Goal: Transaction & Acquisition: Purchase product/service

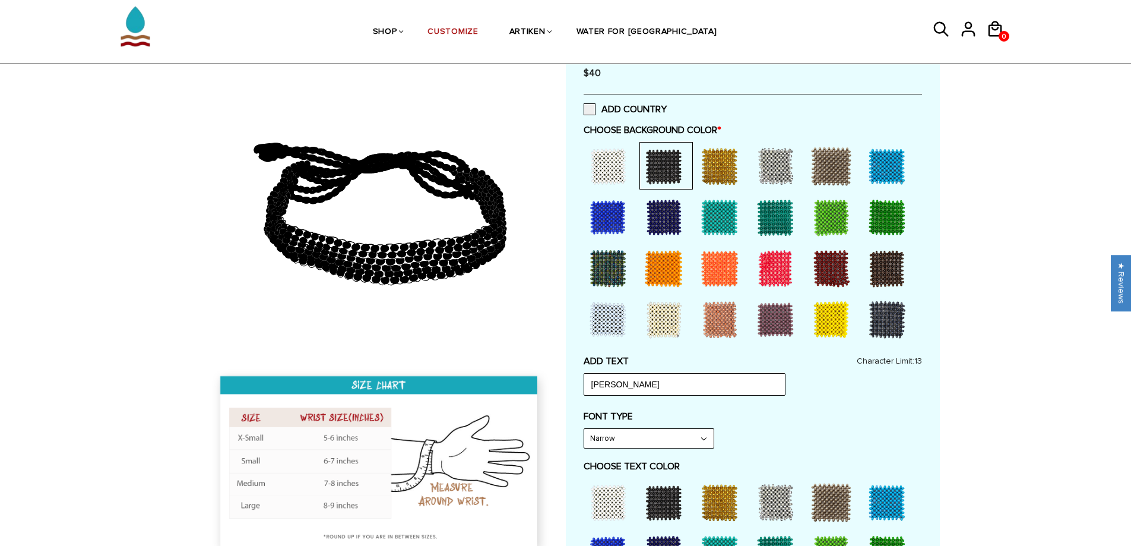
scroll to position [59, 0]
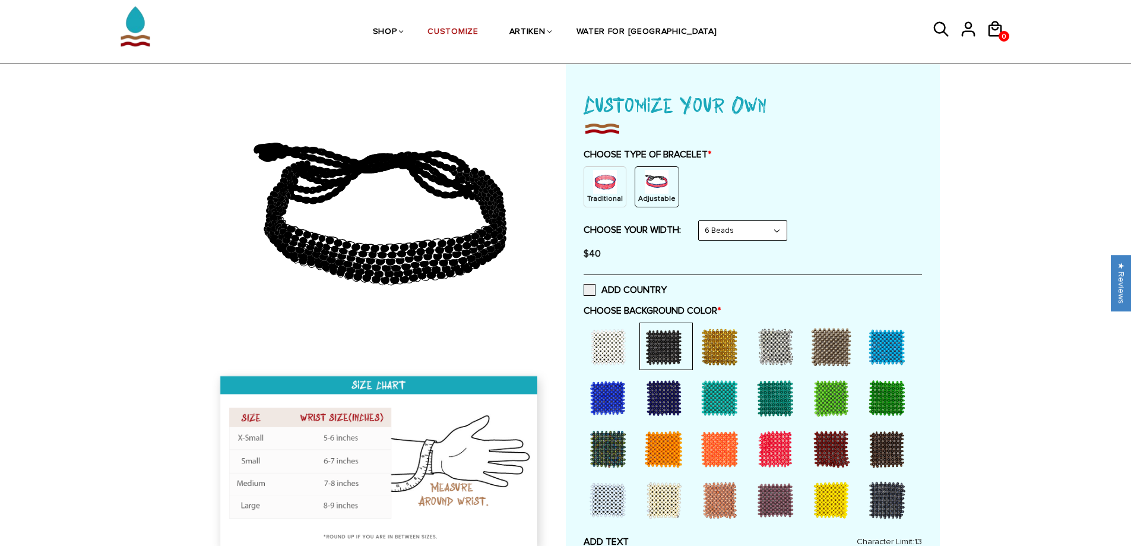
click at [872, 186] on div "Traditional Adjustable" at bounding box center [753, 186] width 338 height 41
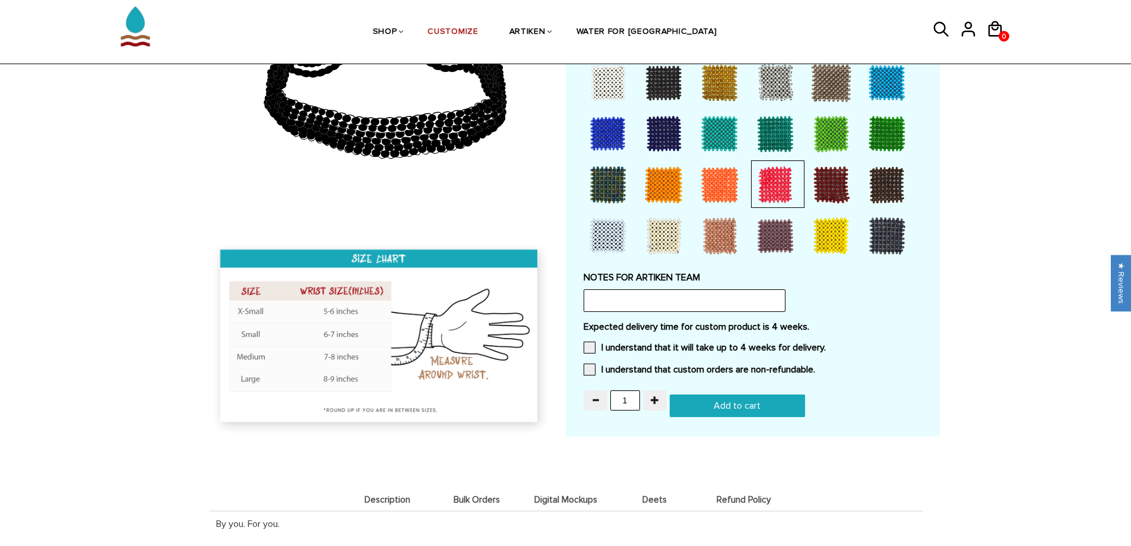
scroll to position [891, 0]
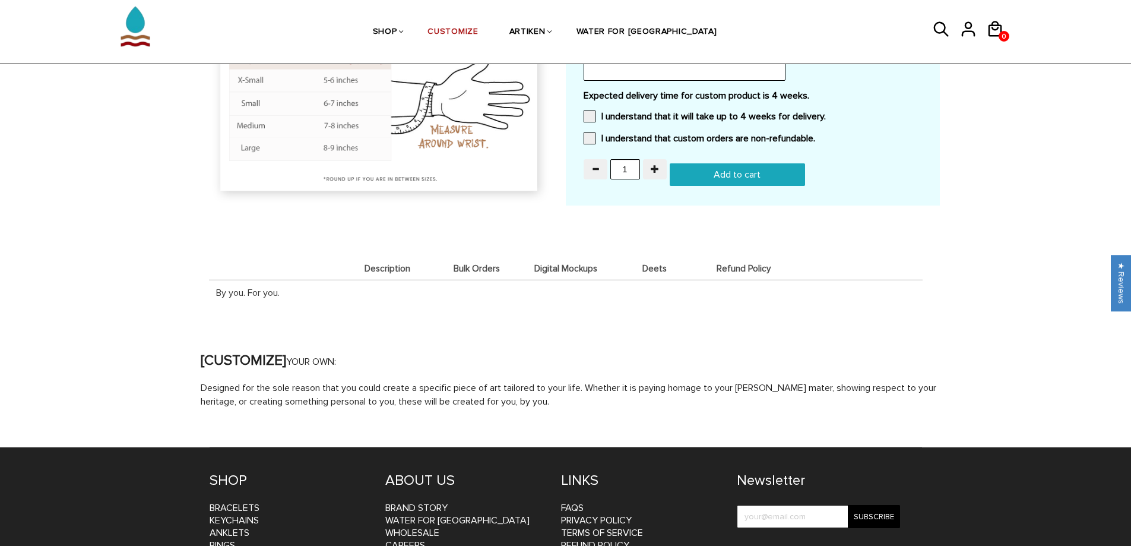
click at [366, 274] on li "Description" at bounding box center [387, 268] width 89 height 23
click at [491, 270] on span "Bulk Orders" at bounding box center [476, 269] width 83 height 10
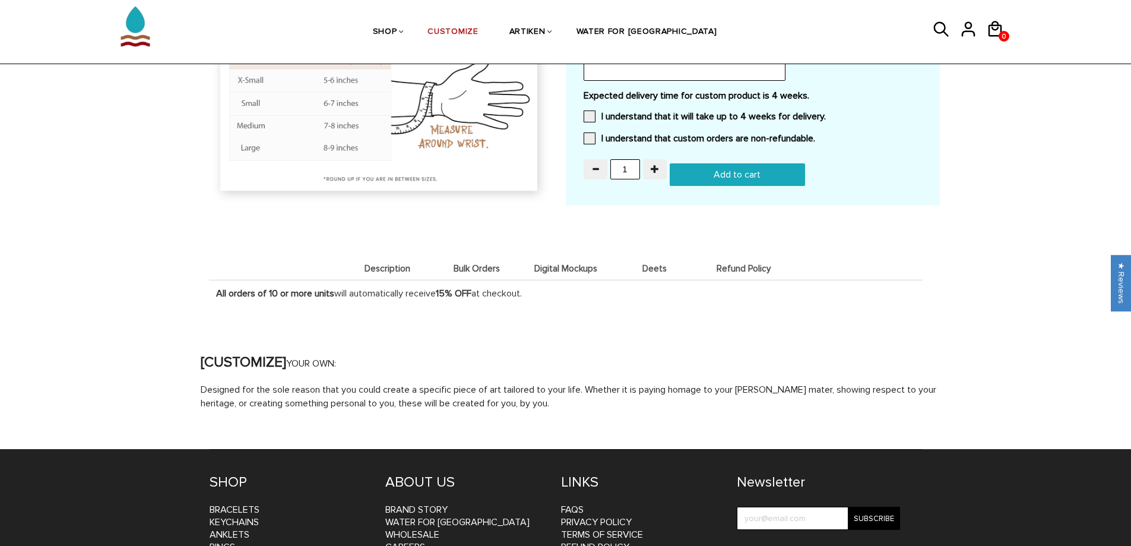
click at [605, 261] on li "Digital Mockups" at bounding box center [565, 268] width 89 height 23
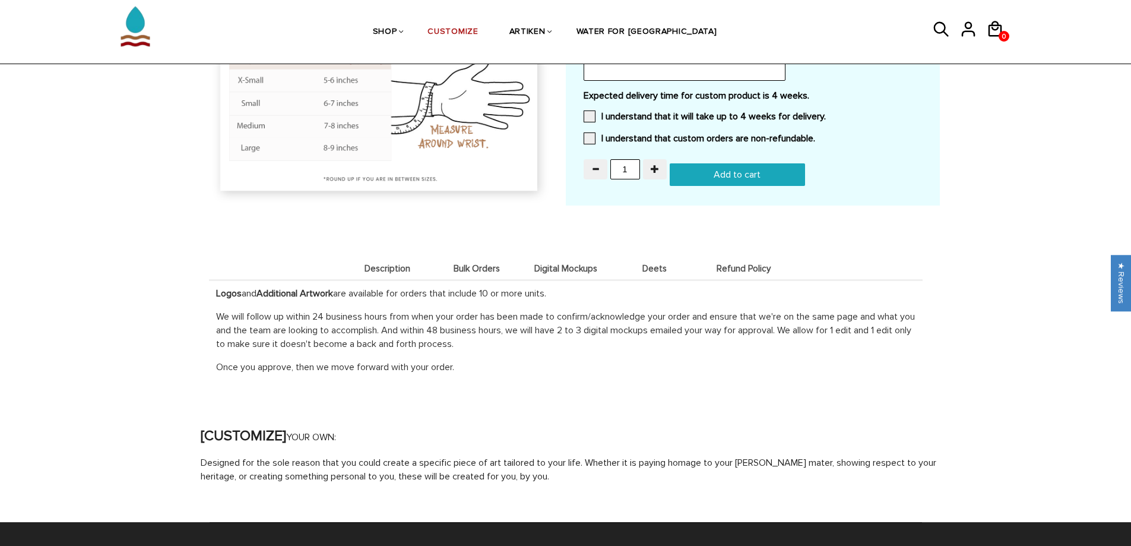
click at [501, 277] on li "Bulk Orders" at bounding box center [476, 268] width 89 height 23
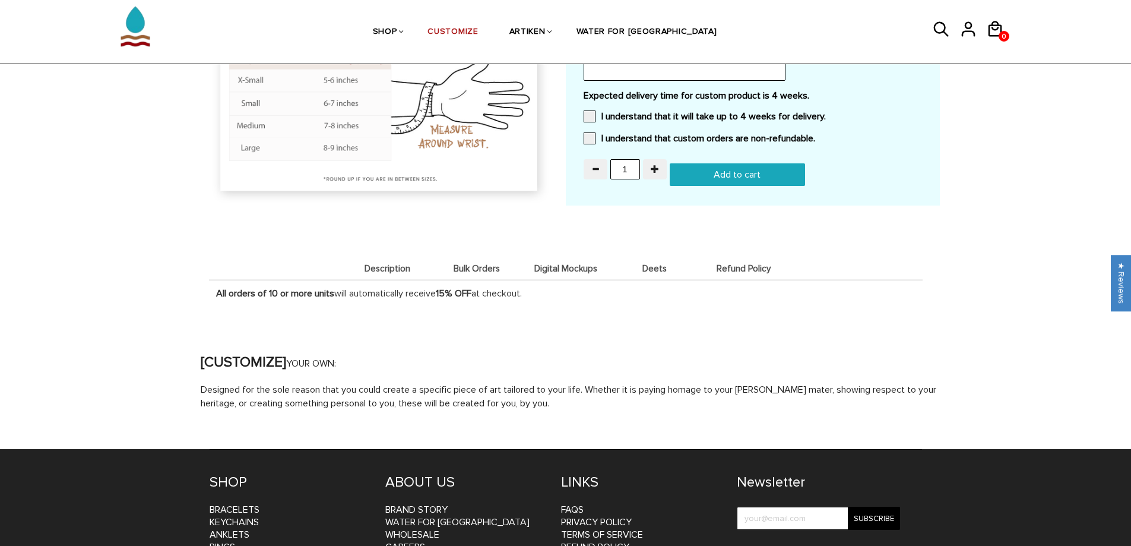
click at [545, 265] on span "Digital Mockups" at bounding box center [565, 269] width 83 height 10
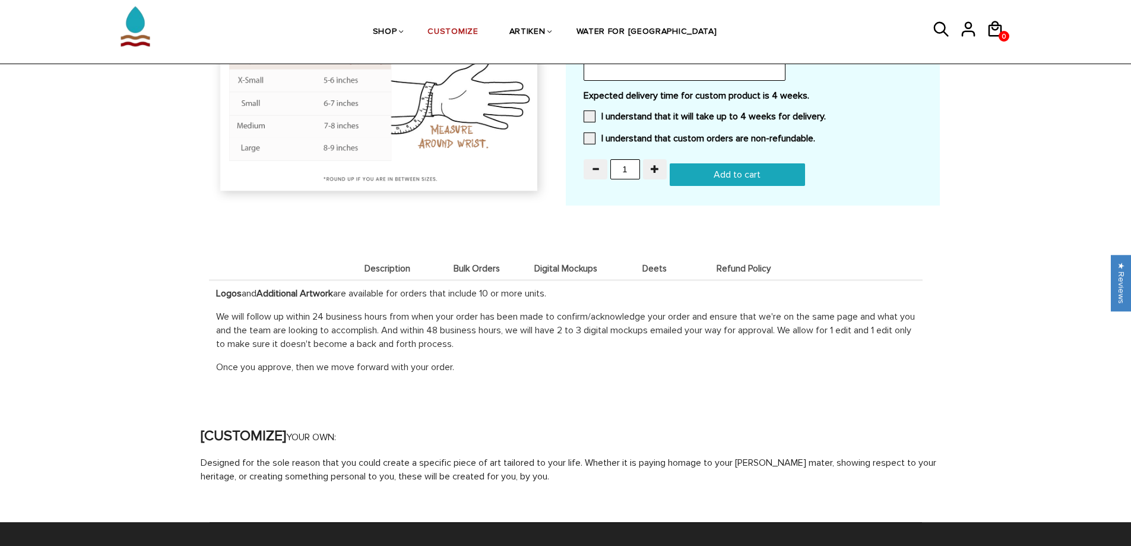
click at [658, 261] on li "Deets" at bounding box center [654, 268] width 89 height 23
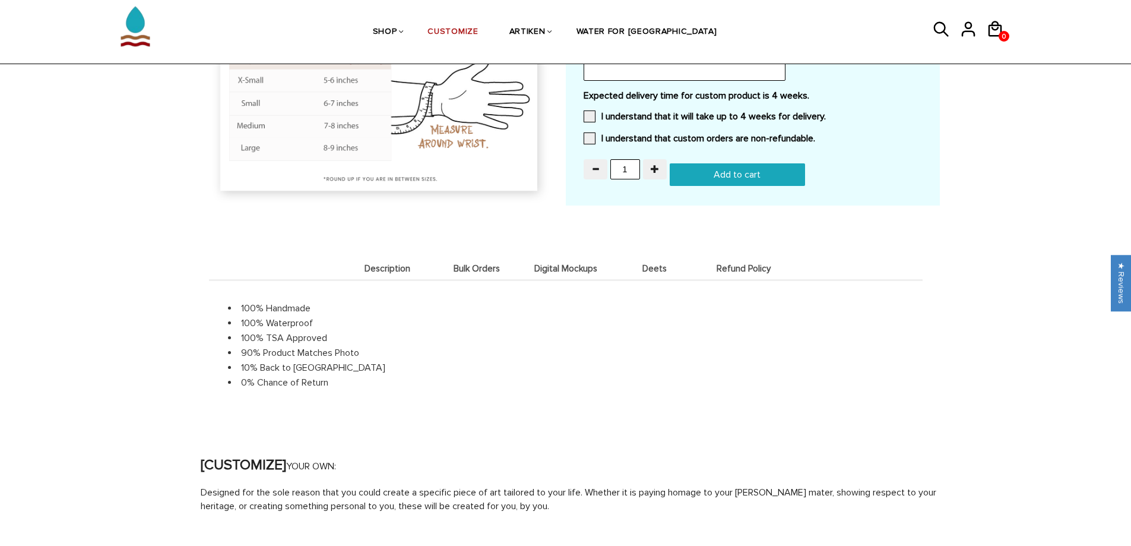
click at [726, 265] on span "Refund Policy" at bounding box center [743, 269] width 83 height 10
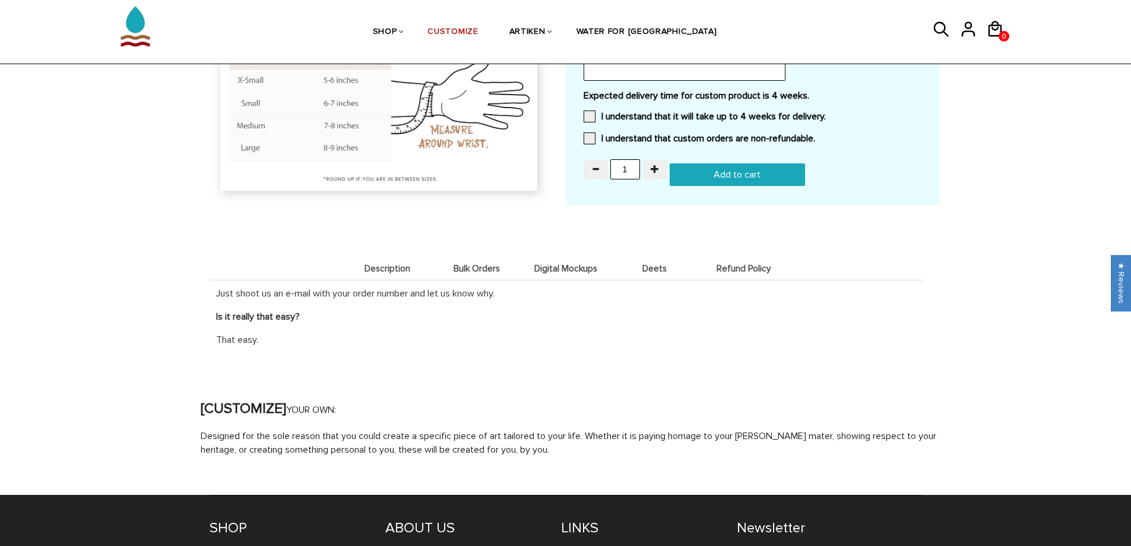
click at [380, 273] on span "Description" at bounding box center [387, 269] width 83 height 10
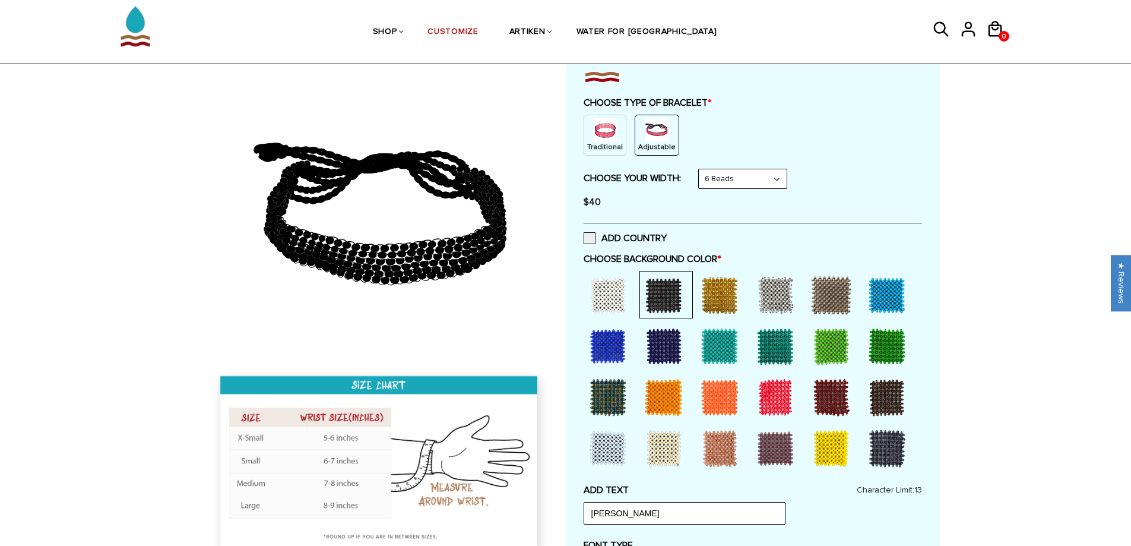
scroll to position [0, 0]
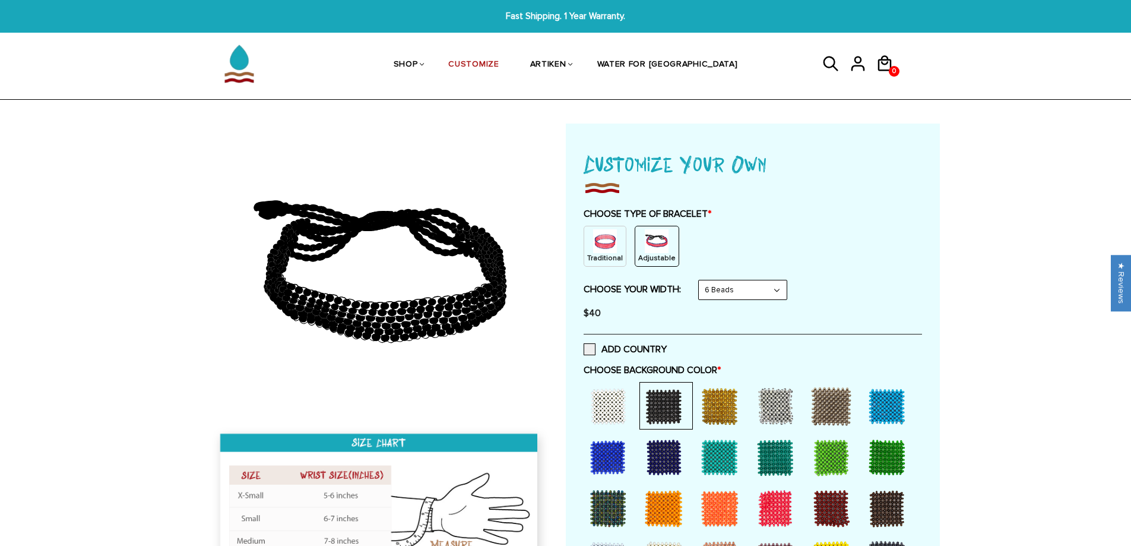
click at [741, 277] on div "CHOOSE TYPE OF BRACELET * Traditional Adjustable Traditional / X-Small / 8 Bead…" at bounding box center [753, 267] width 338 height 118
click at [754, 288] on select "8 Beads 6 Beads 10 Beads" at bounding box center [743, 289] width 88 height 19
click at [701, 280] on select "8 Beads 6 Beads 10 Beads" at bounding box center [743, 289] width 88 height 19
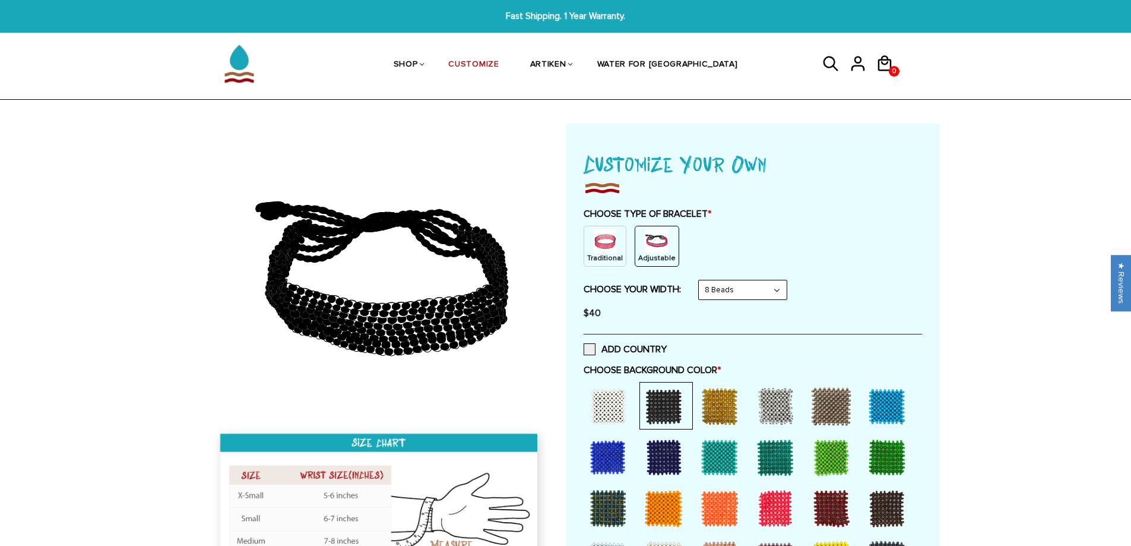
click at [742, 290] on select "8 Beads 6 Beads 10 Beads" at bounding box center [743, 289] width 88 height 19
select select "6-beads"
click at [701, 280] on select "8 Beads 6 Beads 10 Beads" at bounding box center [743, 289] width 88 height 19
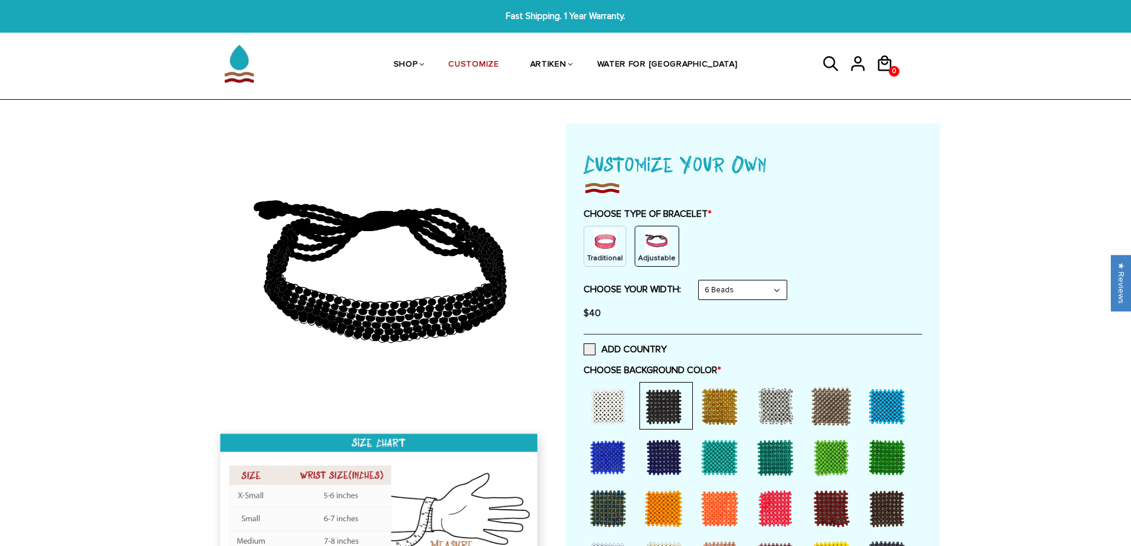
click at [915, 192] on div at bounding box center [753, 187] width 338 height 17
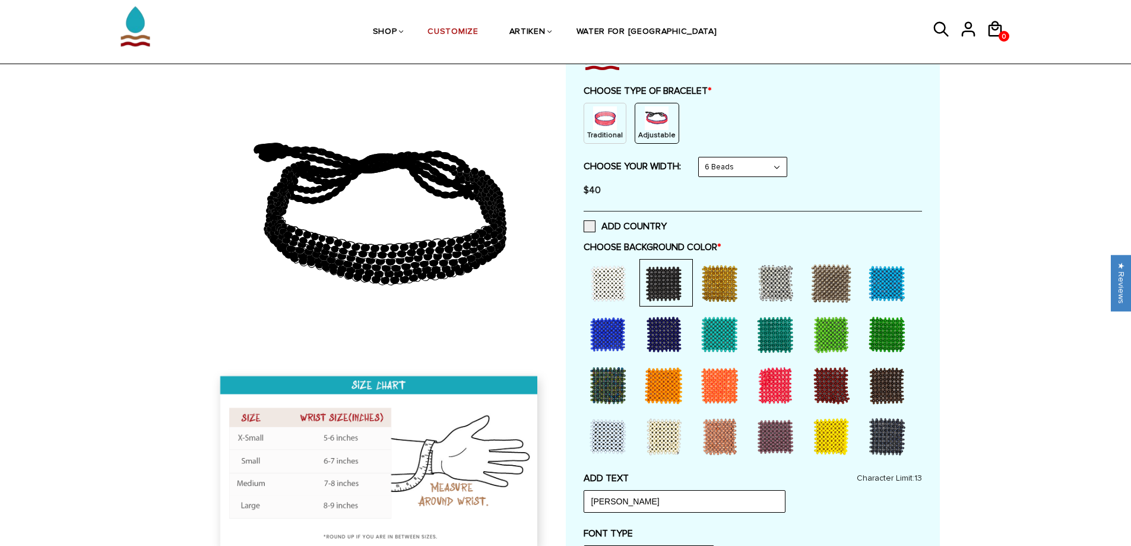
scroll to position [119, 0]
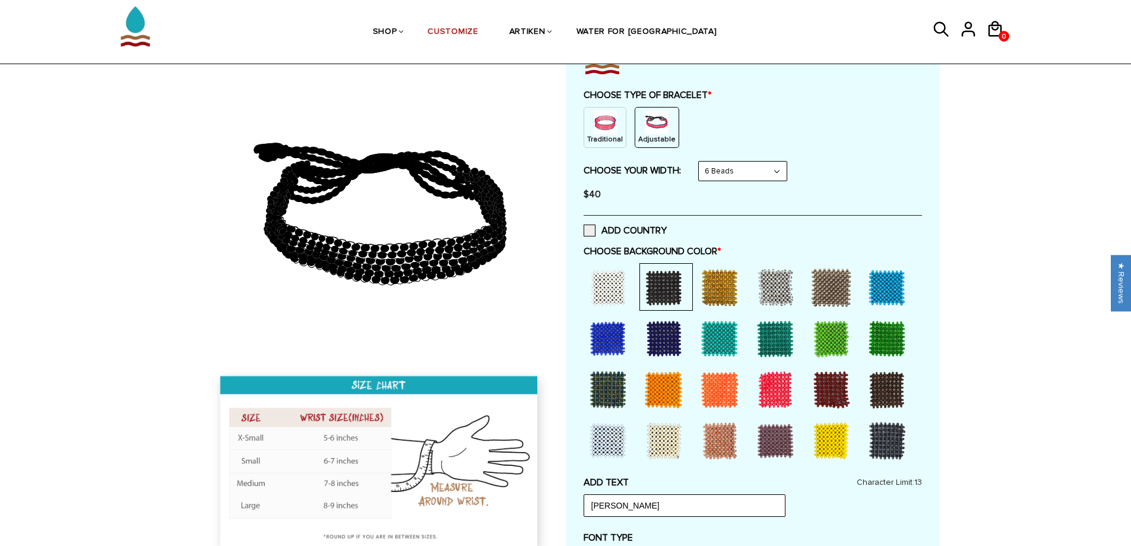
click at [777, 224] on div "ADD COUNTRY" at bounding box center [753, 230] width 338 height 30
click at [723, 288] on div at bounding box center [720, 288] width 48 height 48
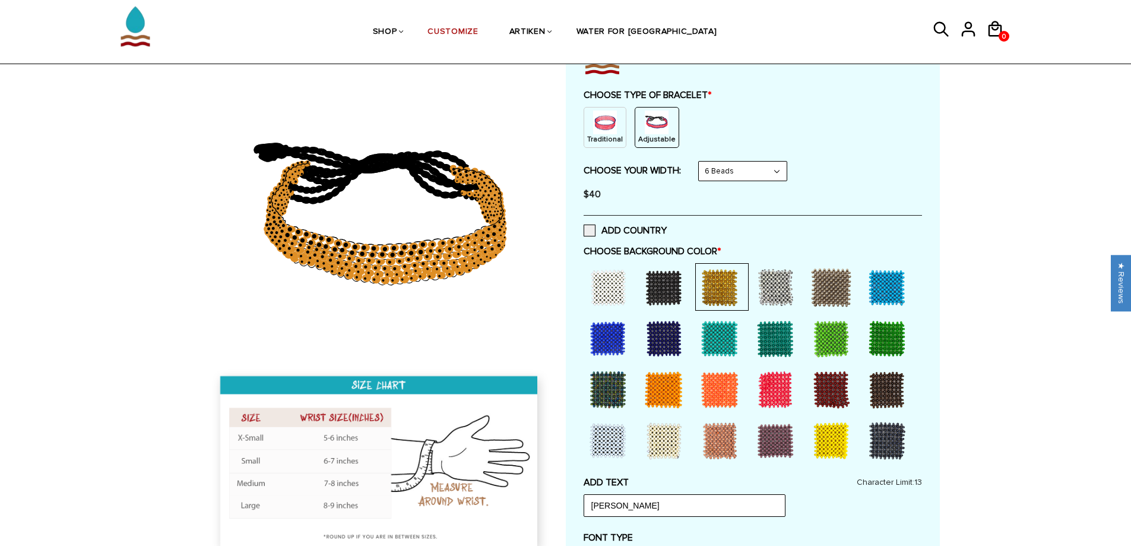
click at [670, 277] on div at bounding box center [664, 288] width 48 height 48
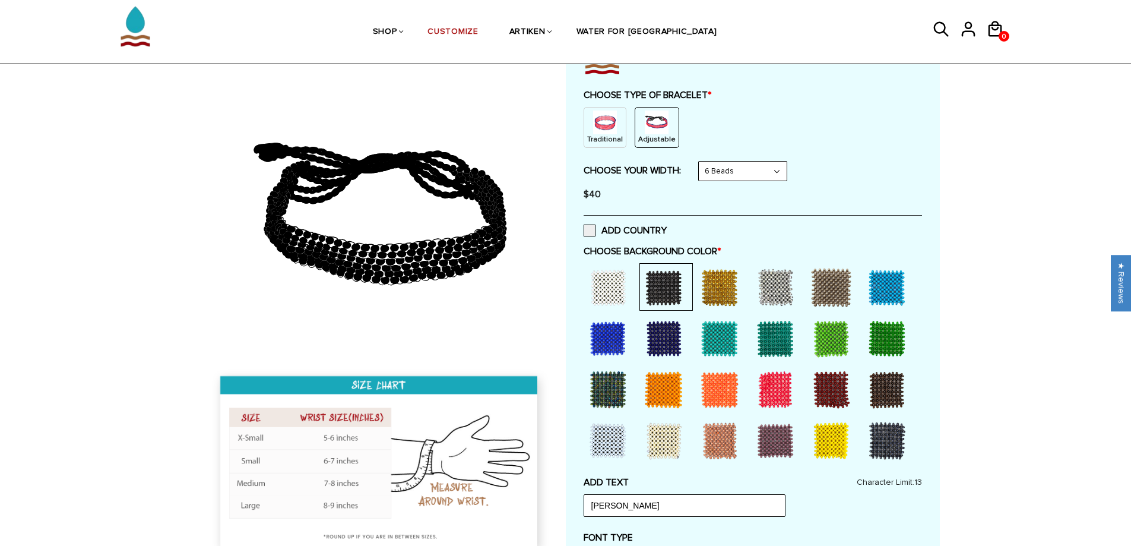
click at [762, 293] on div at bounding box center [776, 288] width 48 height 48
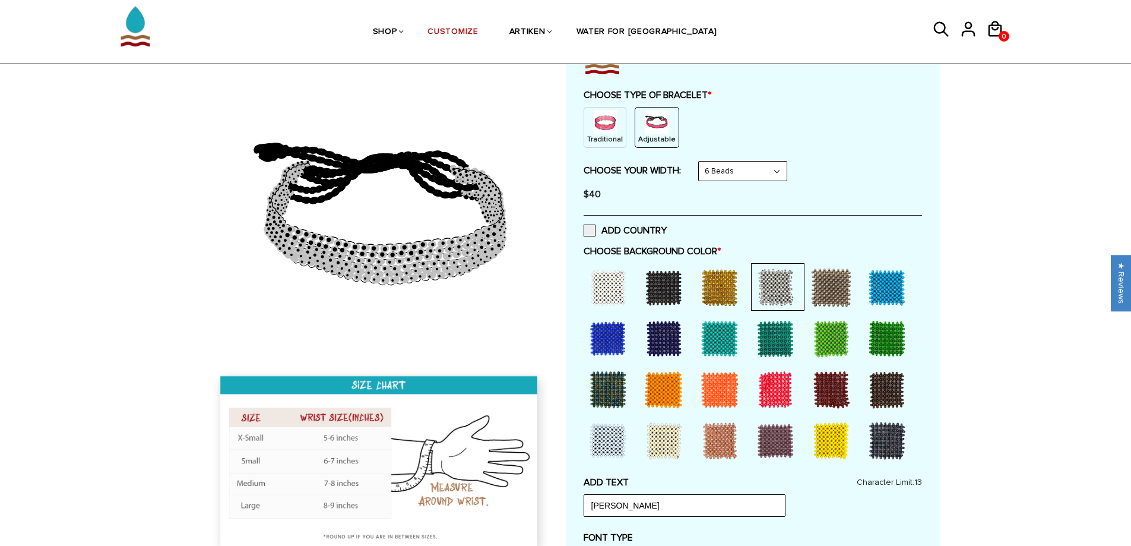
click at [816, 297] on div at bounding box center [832, 288] width 48 height 48
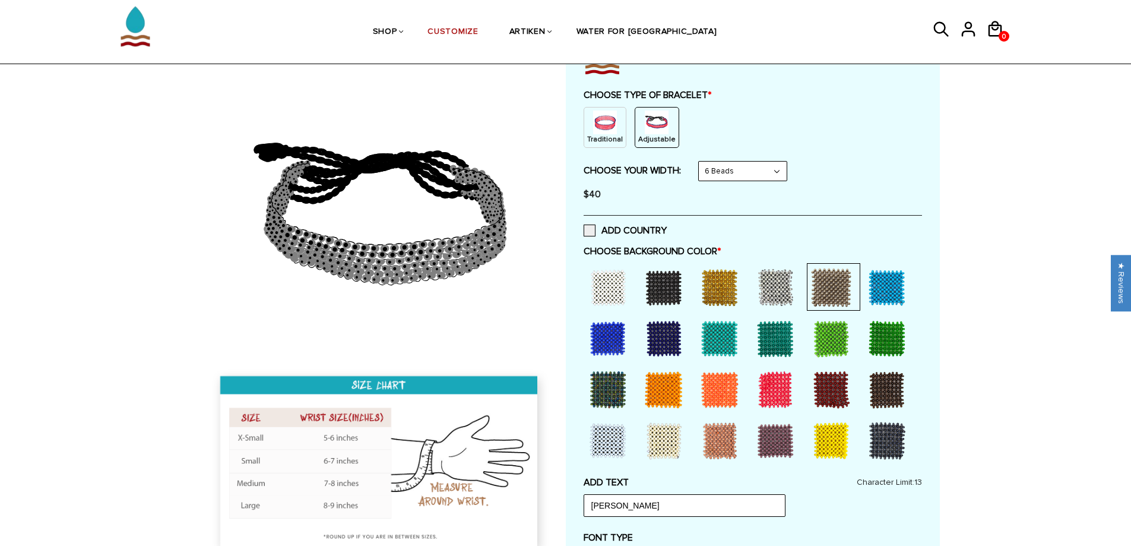
click at [888, 288] on div at bounding box center [887, 288] width 48 height 48
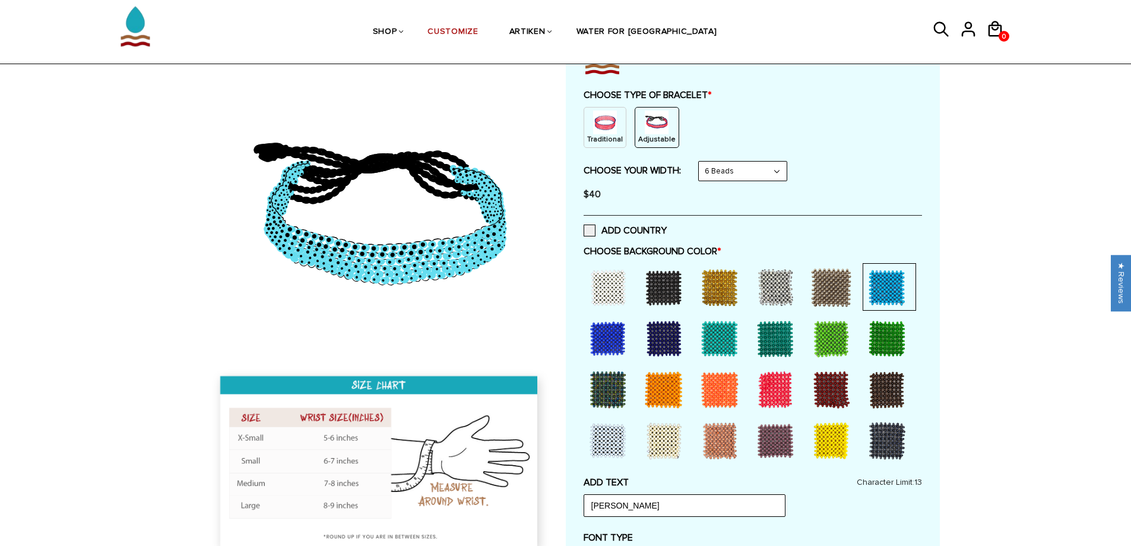
click at [726, 295] on div at bounding box center [720, 288] width 48 height 48
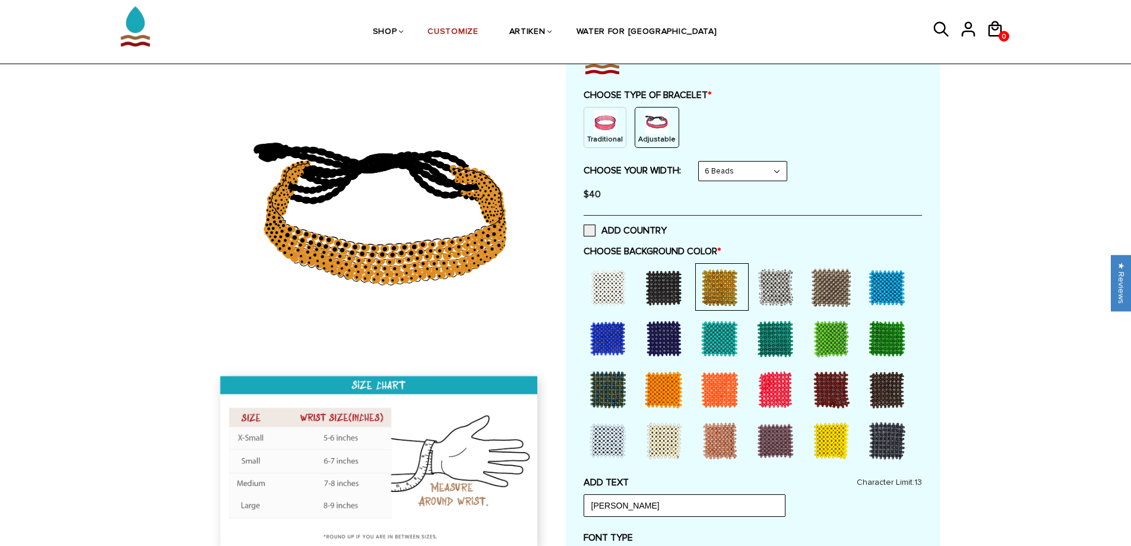
click at [664, 291] on div at bounding box center [664, 288] width 48 height 48
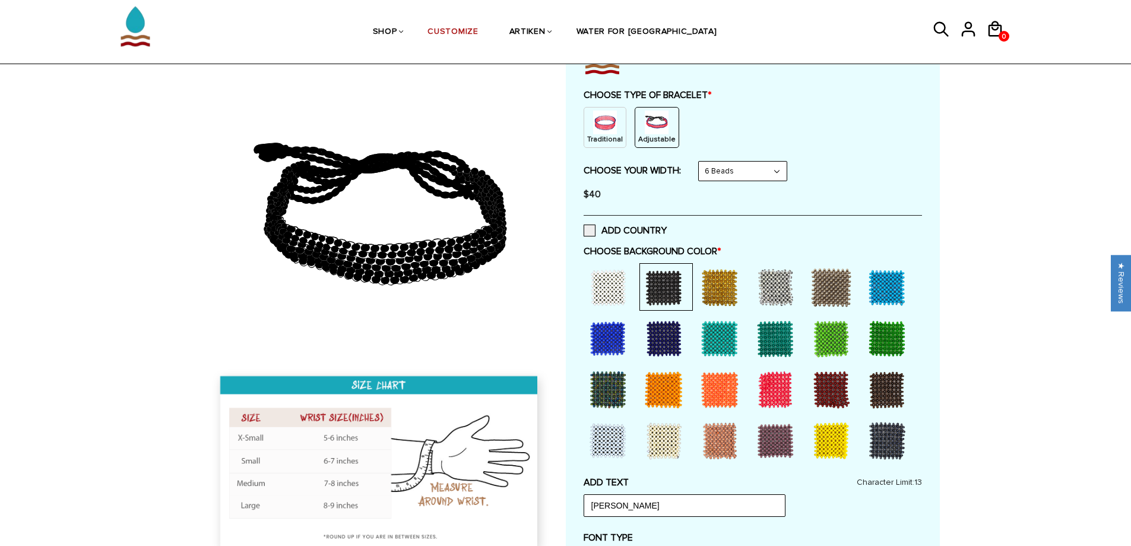
click at [668, 334] on div at bounding box center [664, 339] width 48 height 48
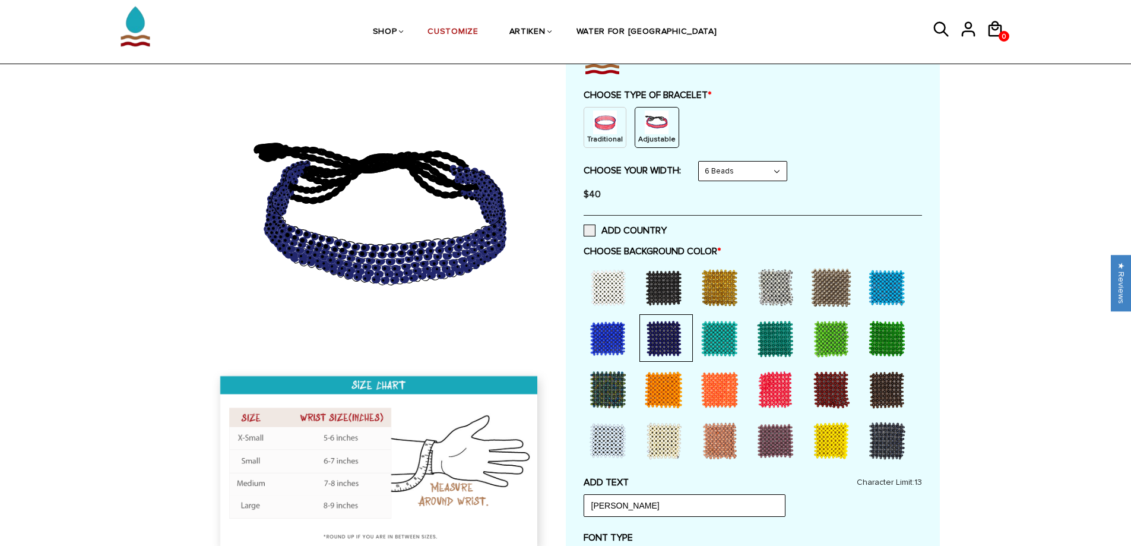
click at [893, 439] on div at bounding box center [887, 441] width 48 height 48
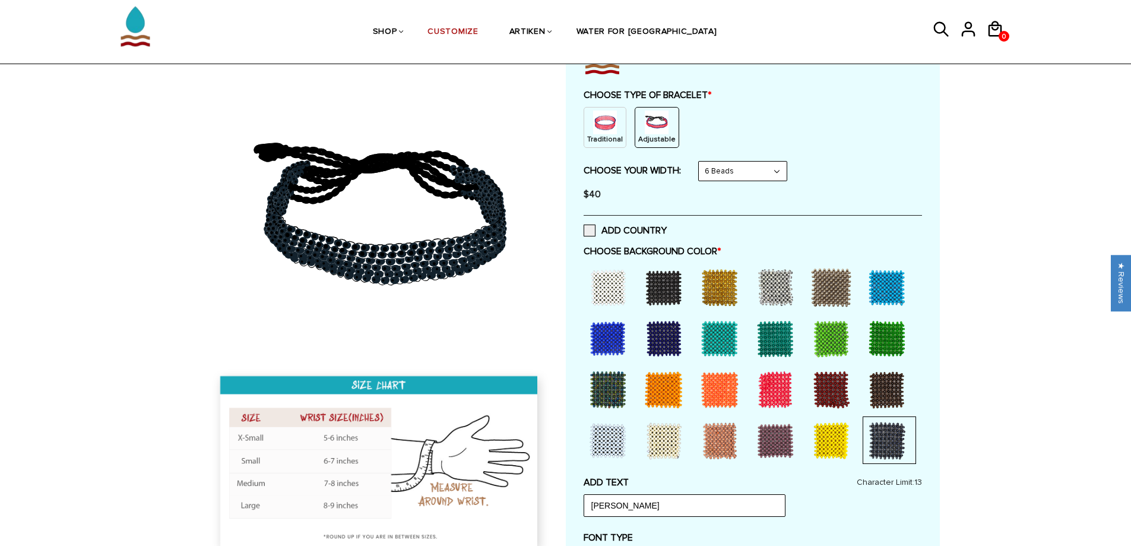
click at [658, 272] on div at bounding box center [664, 288] width 48 height 48
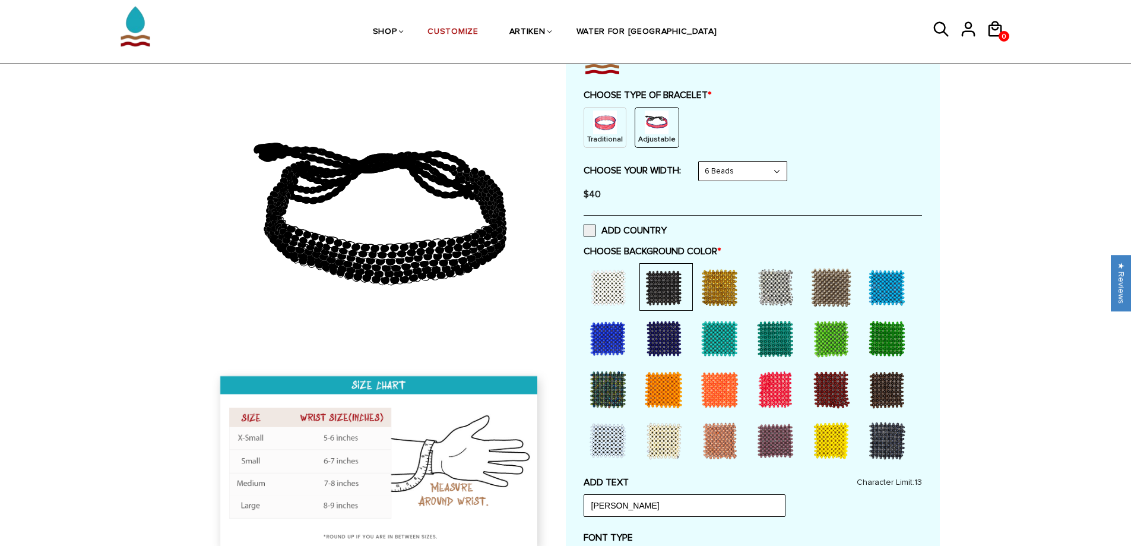
click at [659, 318] on div at bounding box center [664, 339] width 48 height 48
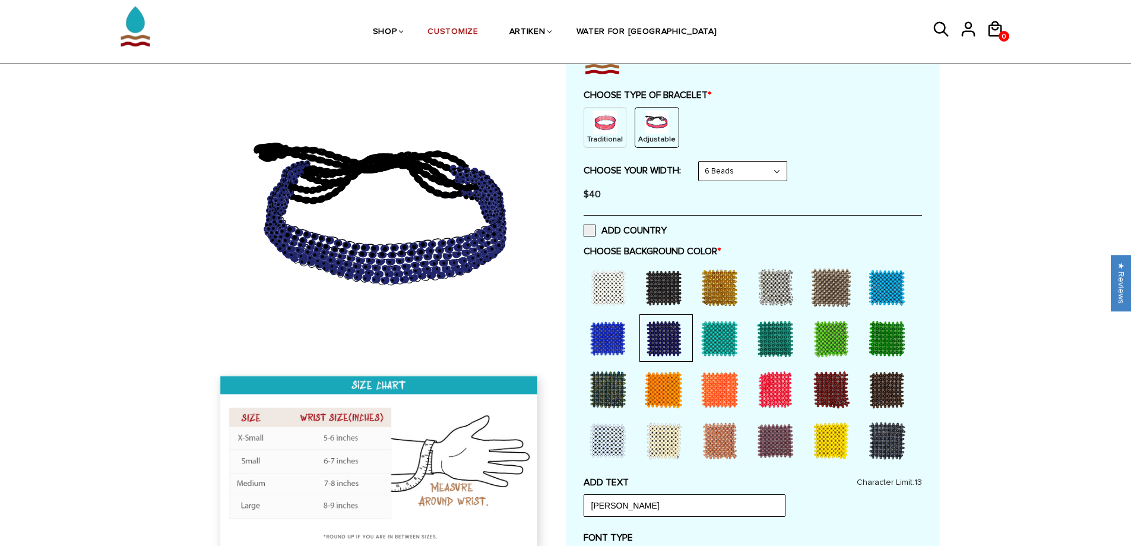
click at [594, 381] on div at bounding box center [608, 390] width 48 height 48
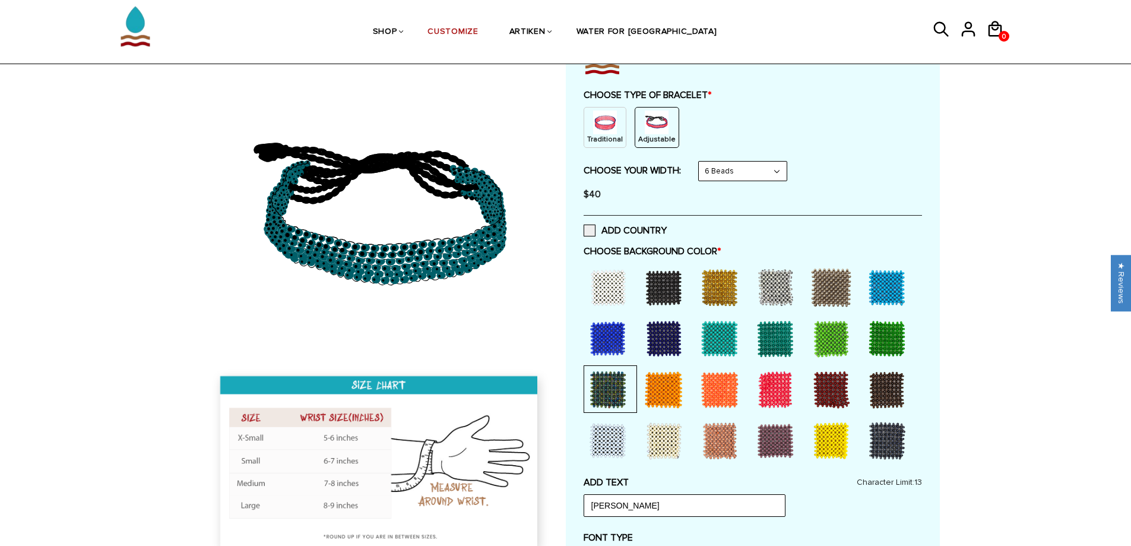
click at [672, 279] on div at bounding box center [664, 288] width 48 height 48
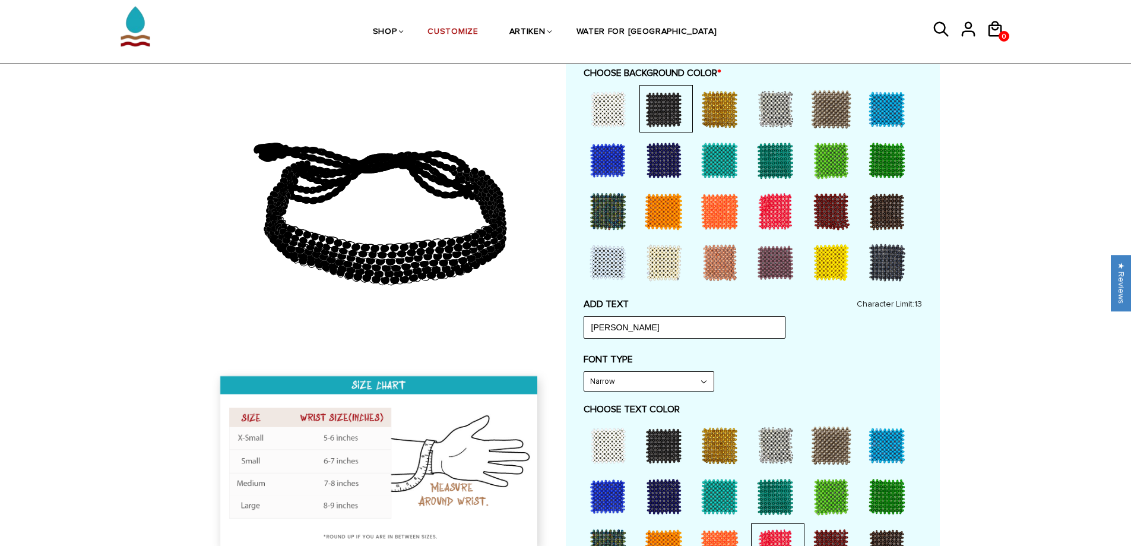
scroll to position [416, 0]
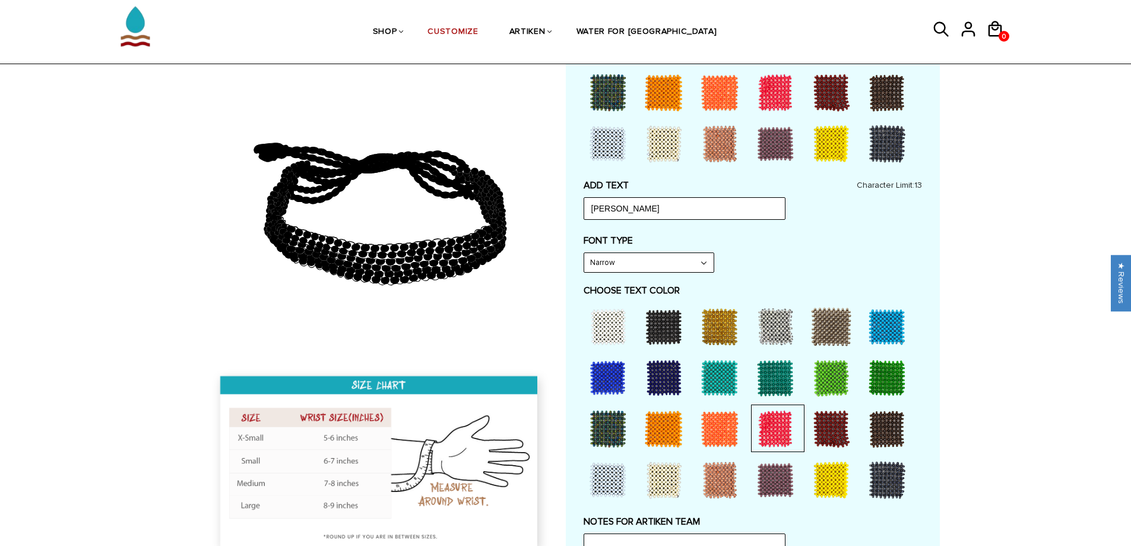
click at [781, 269] on div "FONT TYPE Narrow Narrow Bold" at bounding box center [753, 254] width 338 height 38
click at [705, 428] on div at bounding box center [720, 429] width 48 height 48
click at [650, 435] on div at bounding box center [664, 429] width 48 height 48
click at [740, 420] on div at bounding box center [720, 429] width 48 height 48
click at [784, 420] on div at bounding box center [776, 429] width 48 height 48
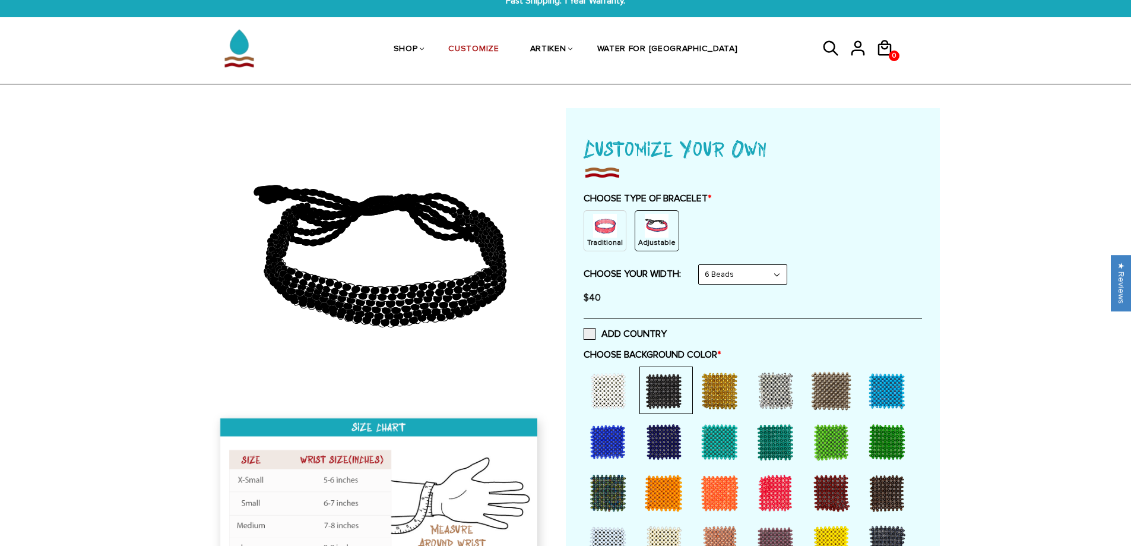
scroll to position [0, 0]
